Goal: Complete application form

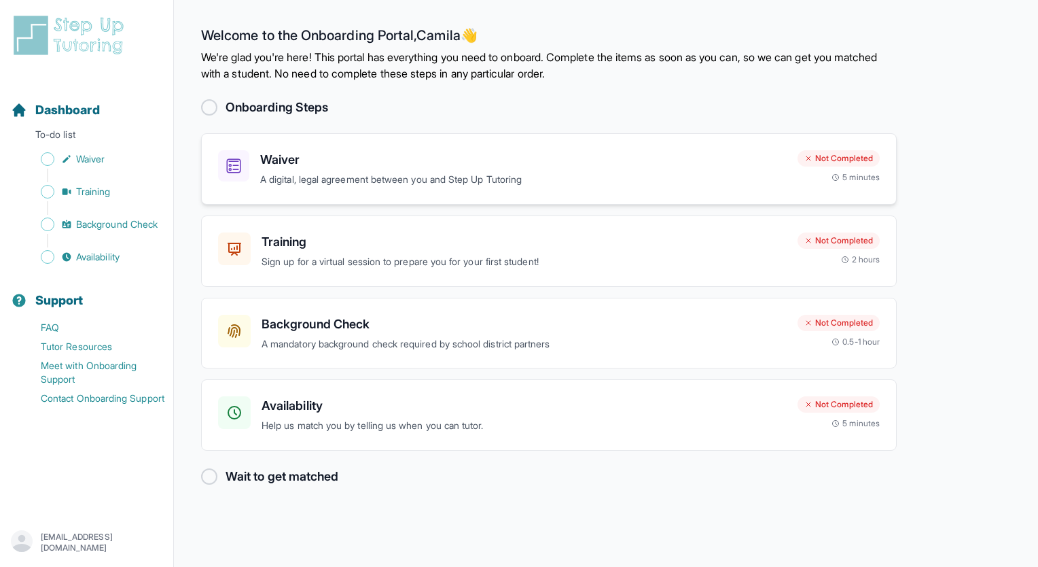
click at [319, 173] on p "A digital, legal agreement between you and Step Up Tutoring" at bounding box center [523, 180] width 527 height 16
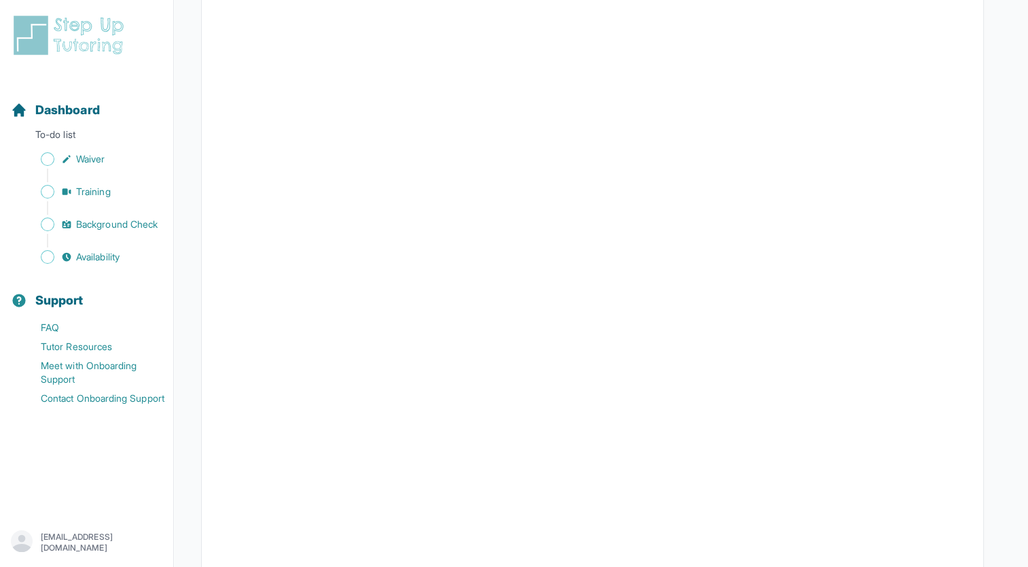
scroll to position [2383, 0]
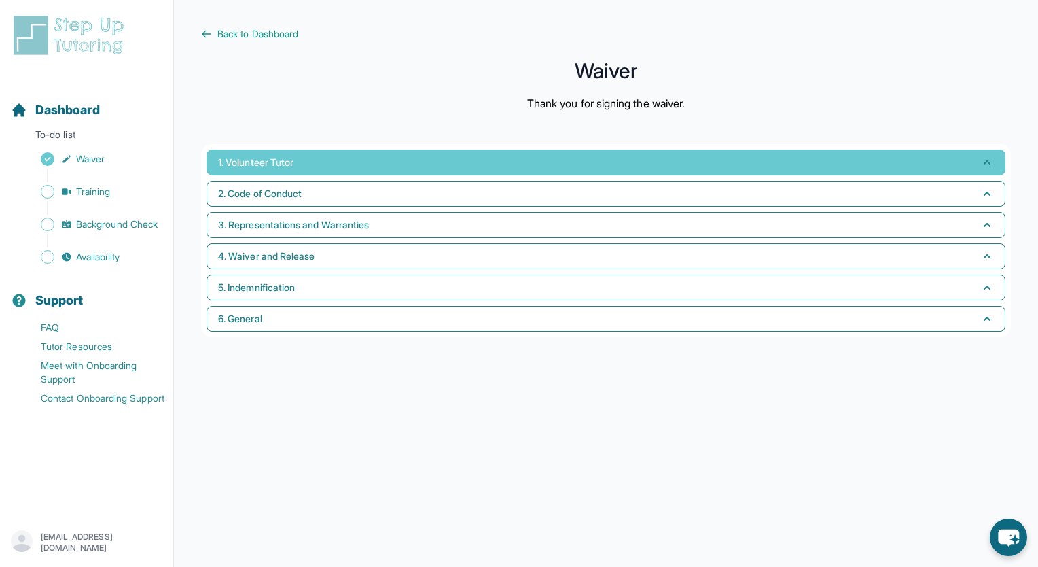
click at [334, 164] on button "1. Volunteer Tutor" at bounding box center [606, 163] width 799 height 26
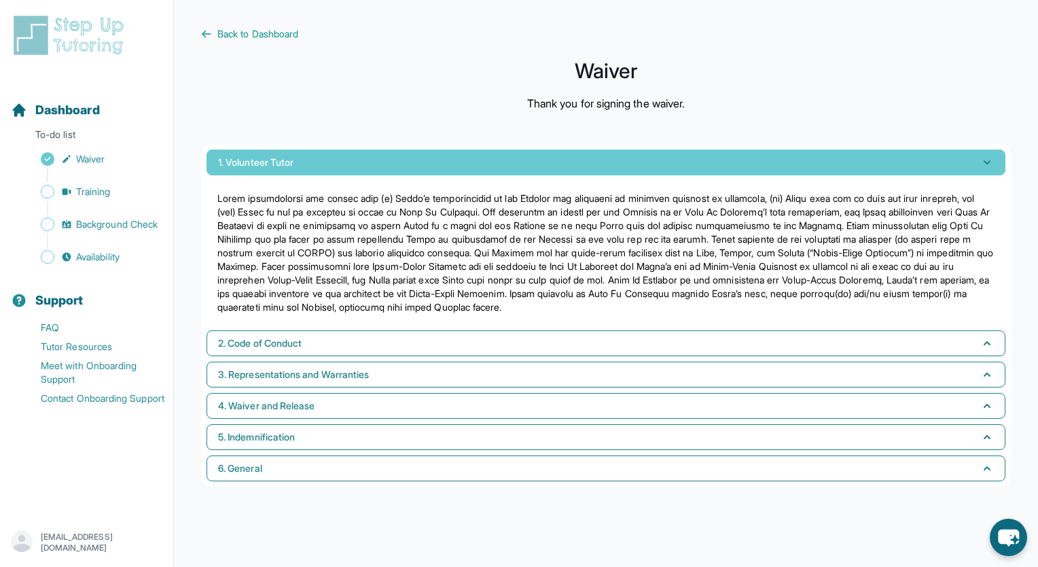
click at [334, 164] on button "1. Volunteer Tutor" at bounding box center [606, 163] width 799 height 26
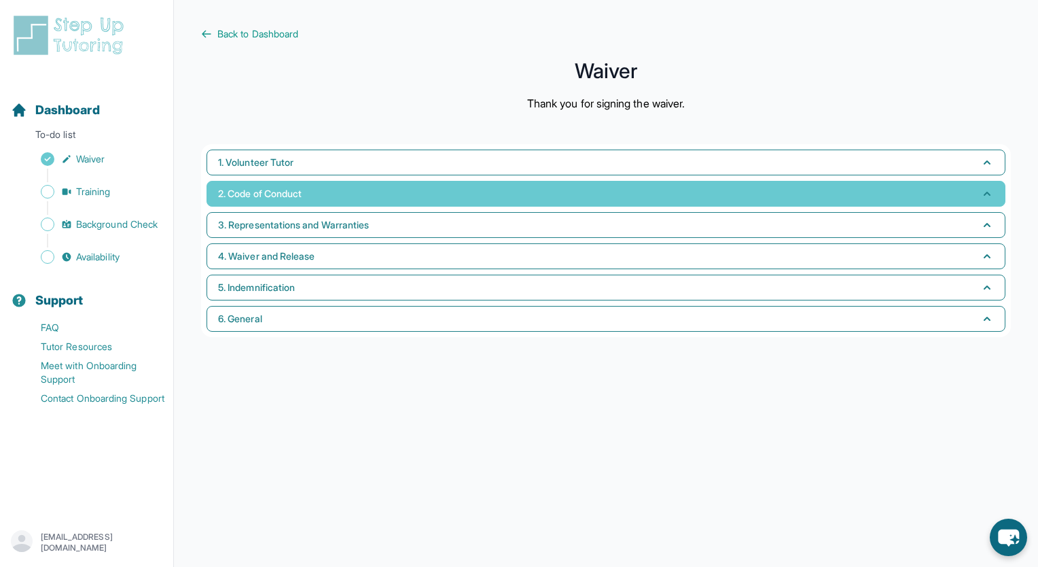
click at [285, 190] on span "2. Code of Conduct" at bounding box center [260, 194] width 84 height 14
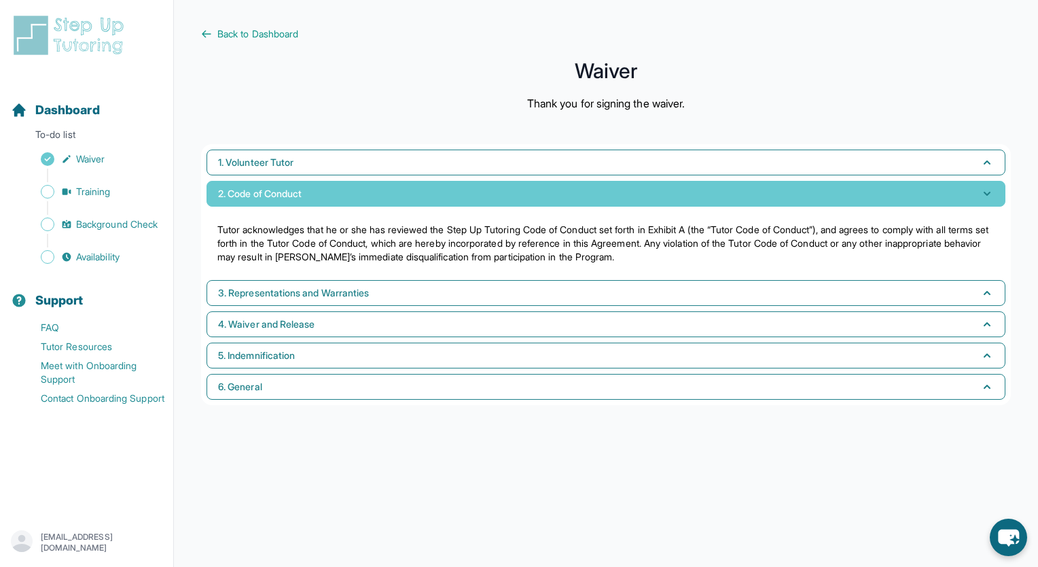
click at [285, 190] on span "2. Code of Conduct" at bounding box center [260, 194] width 84 height 14
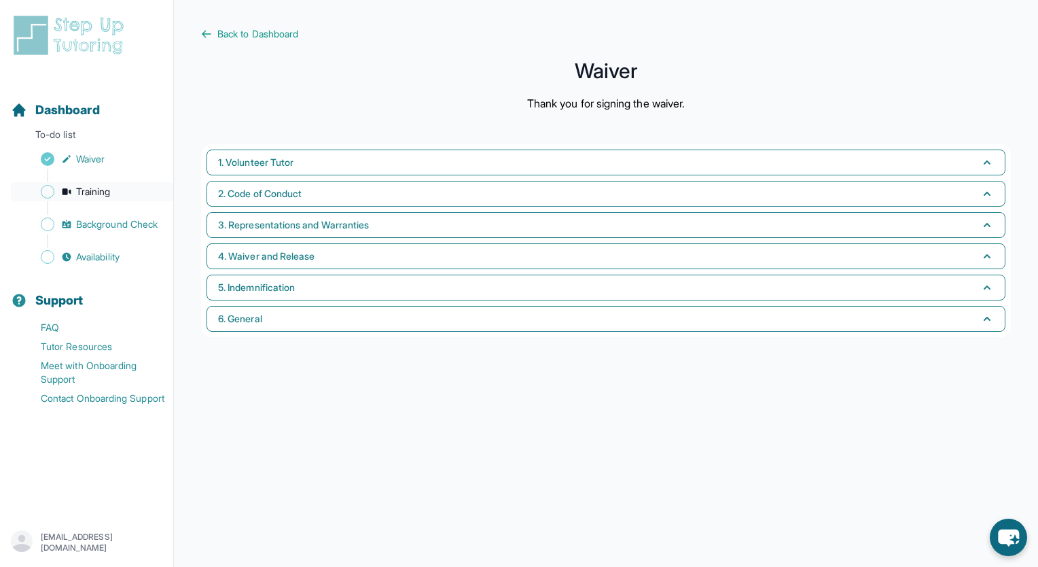
click at [93, 188] on span "Training" at bounding box center [93, 192] width 35 height 14
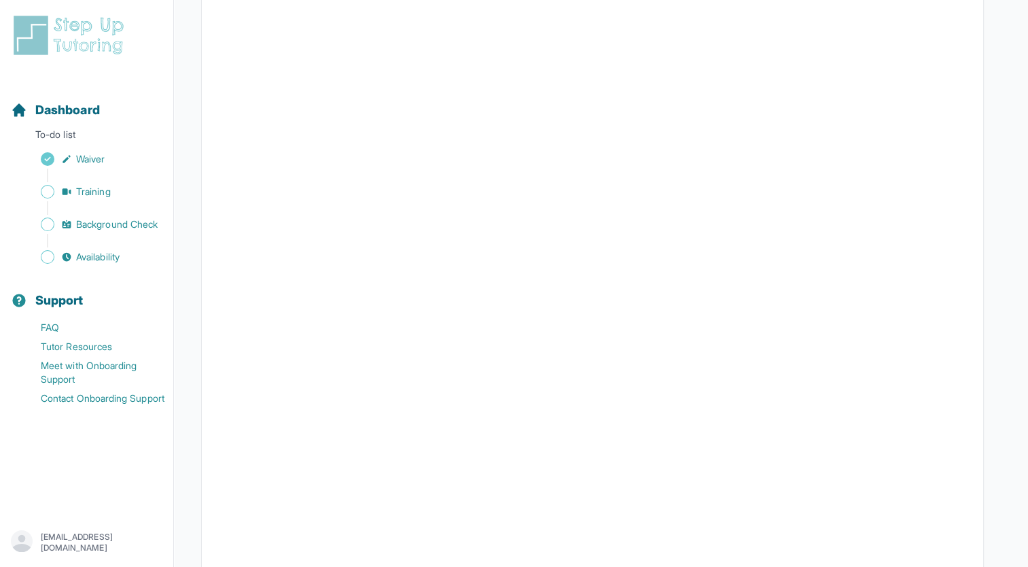
scroll to position [274, 0]
click at [116, 189] on link "Training" at bounding box center [92, 191] width 162 height 19
click at [136, 228] on span "Background Check" at bounding box center [117, 224] width 82 height 14
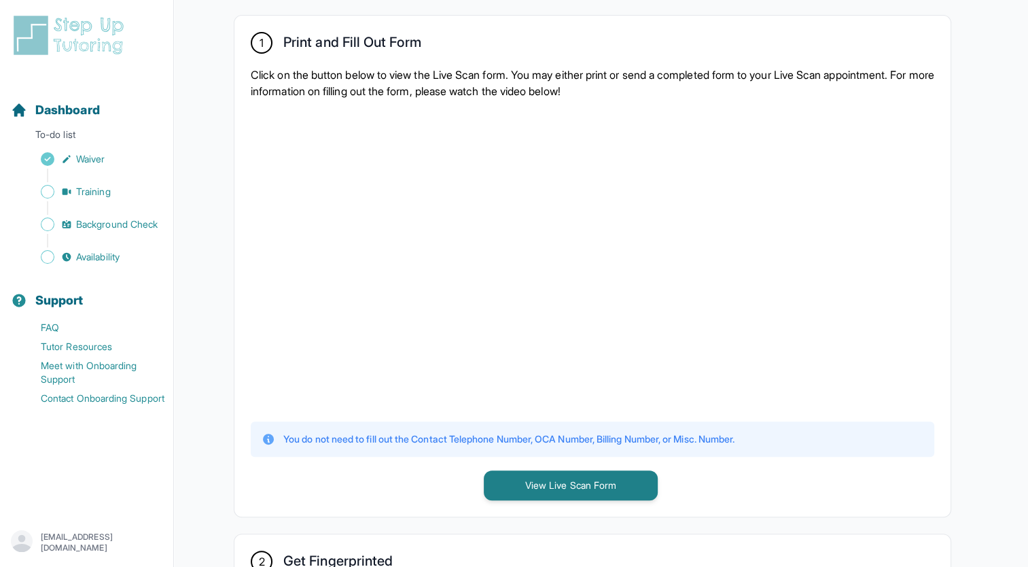
scroll to position [262, 0]
click at [820, 352] on div at bounding box center [593, 258] width 684 height 298
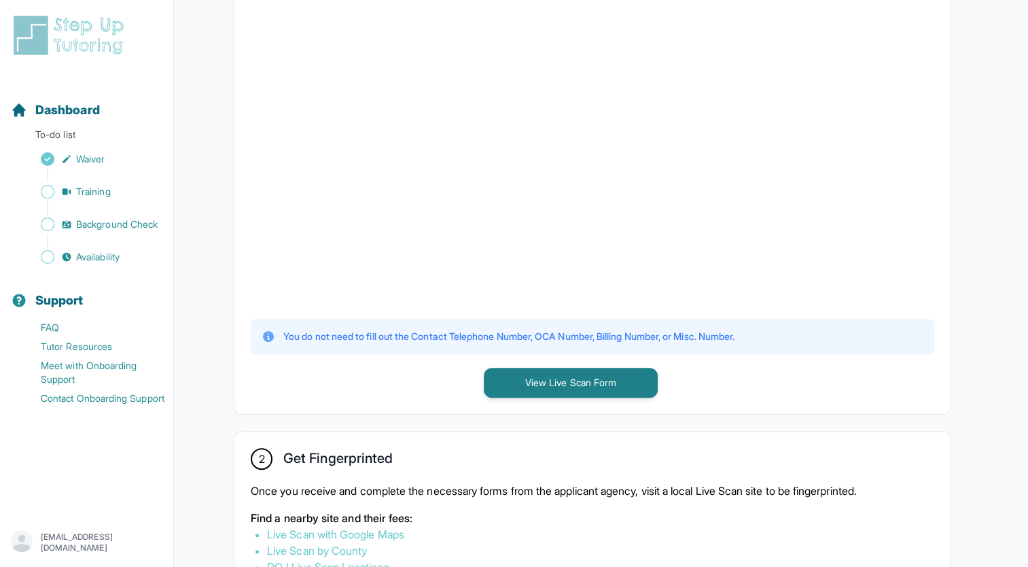
scroll to position [307, 0]
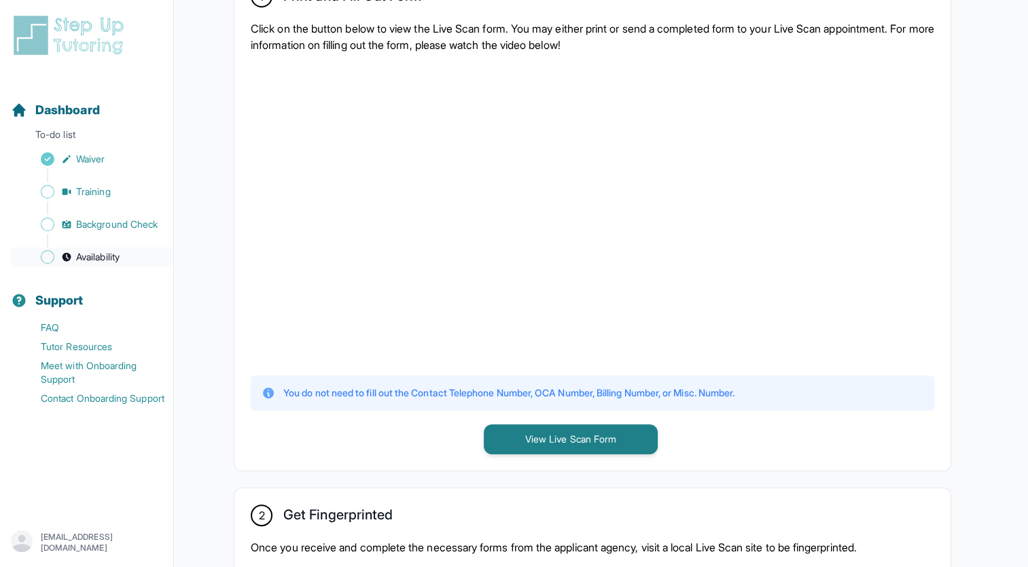
click at [82, 264] on link "Availability" at bounding box center [92, 256] width 162 height 19
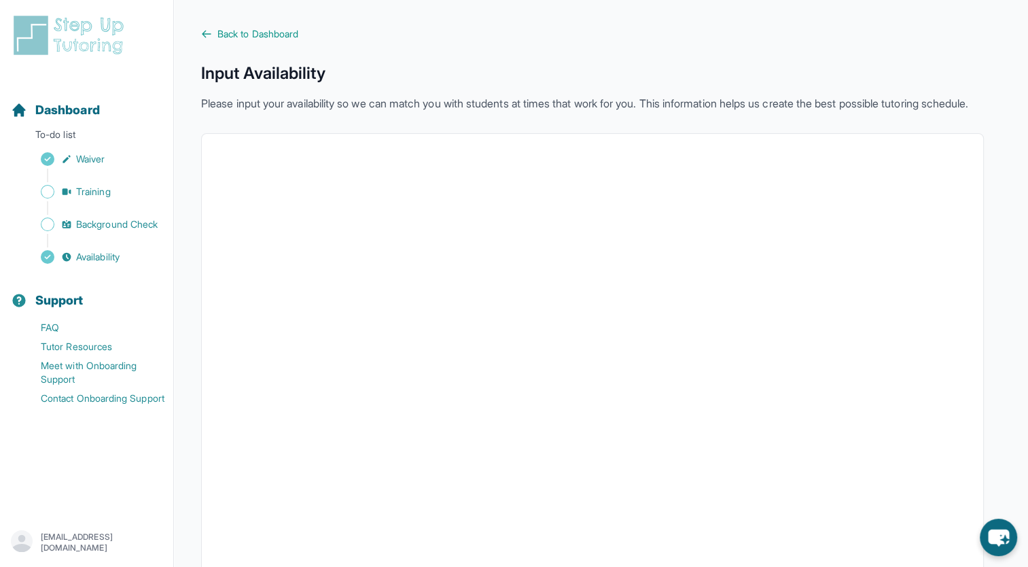
scroll to position [222, 0]
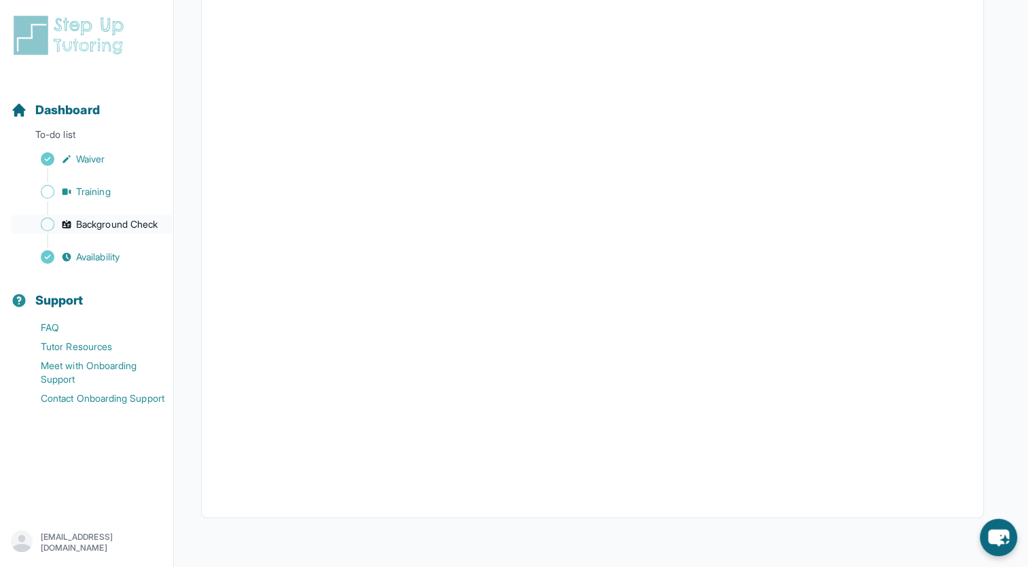
click at [135, 226] on span "Background Check" at bounding box center [117, 224] width 82 height 14
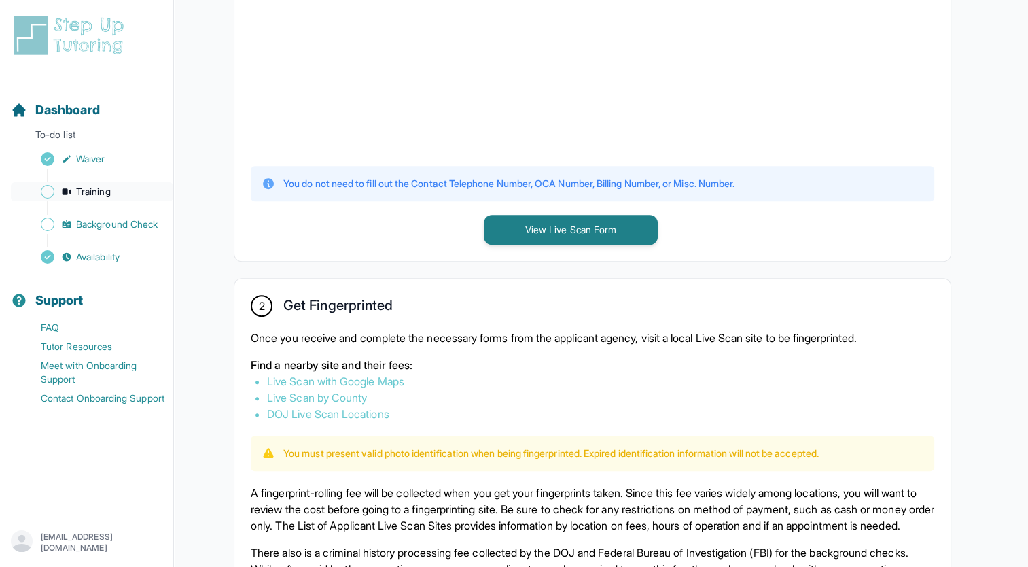
click at [122, 191] on link "Training" at bounding box center [92, 191] width 162 height 19
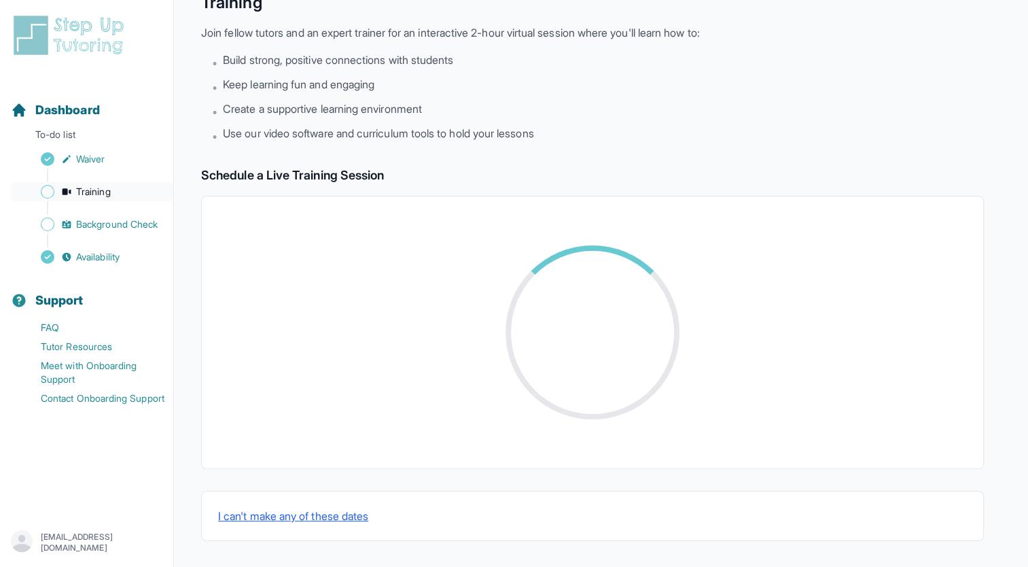
scroll to position [389, 0]
